Goal: Find specific page/section: Find specific page/section

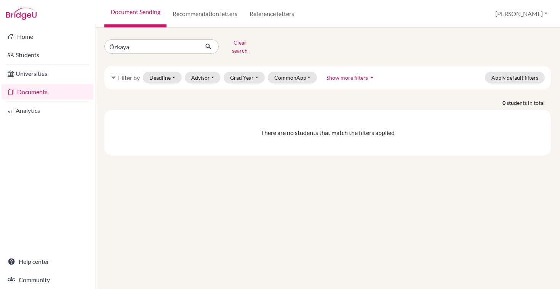
click at [33, 15] on img at bounding box center [21, 14] width 30 height 12
click at [21, 14] on img at bounding box center [21, 14] width 30 height 12
click at [158, 42] on input "Özkaya" at bounding box center [151, 46] width 95 height 14
click at [190, 45] on input "Özkaya" at bounding box center [151, 46] width 95 height 14
click at [22, 40] on link "Home" at bounding box center [48, 36] width 92 height 15
